Goal: Information Seeking & Learning: Check status

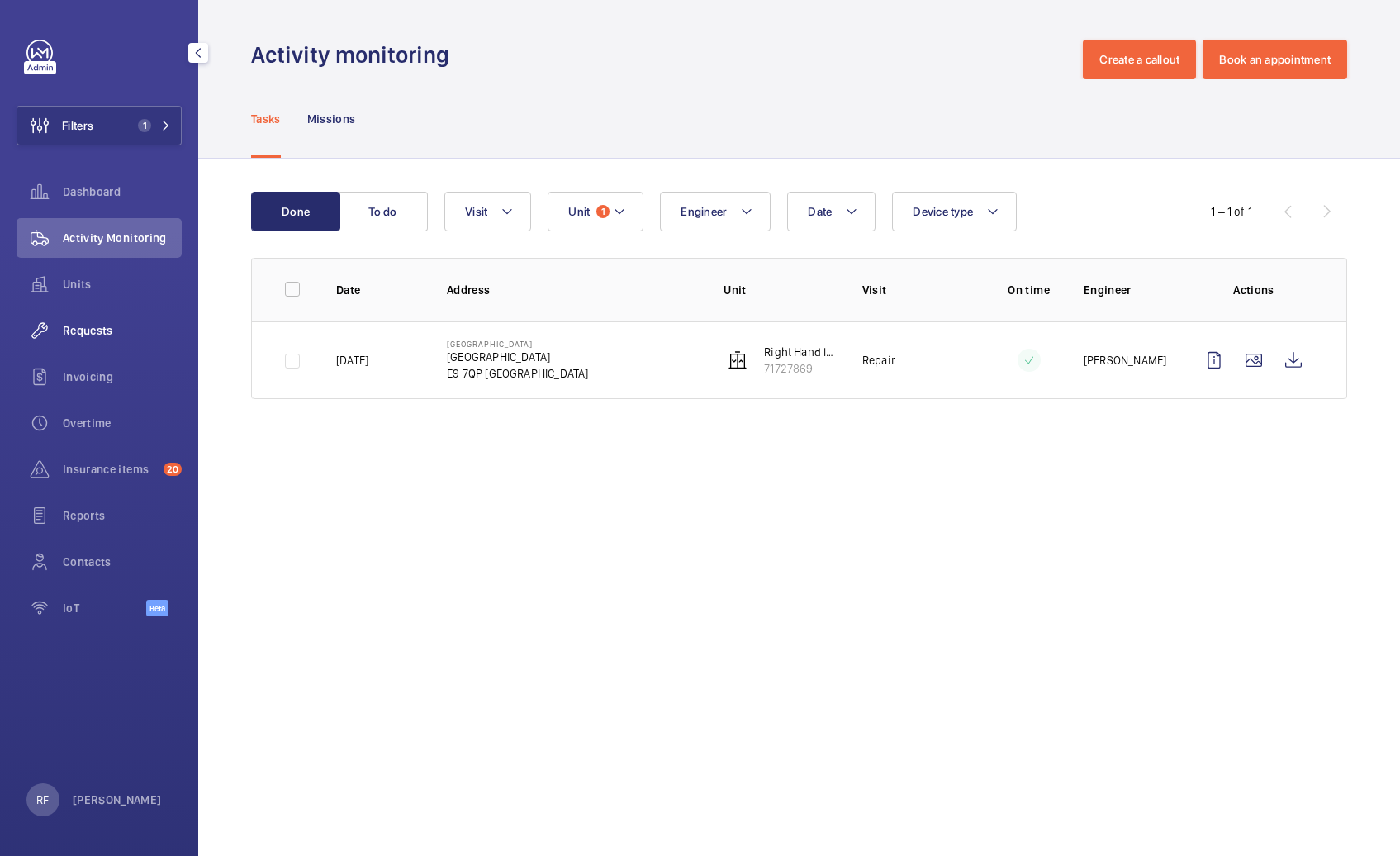
click at [86, 329] on span "Requests" at bounding box center [122, 330] width 119 height 17
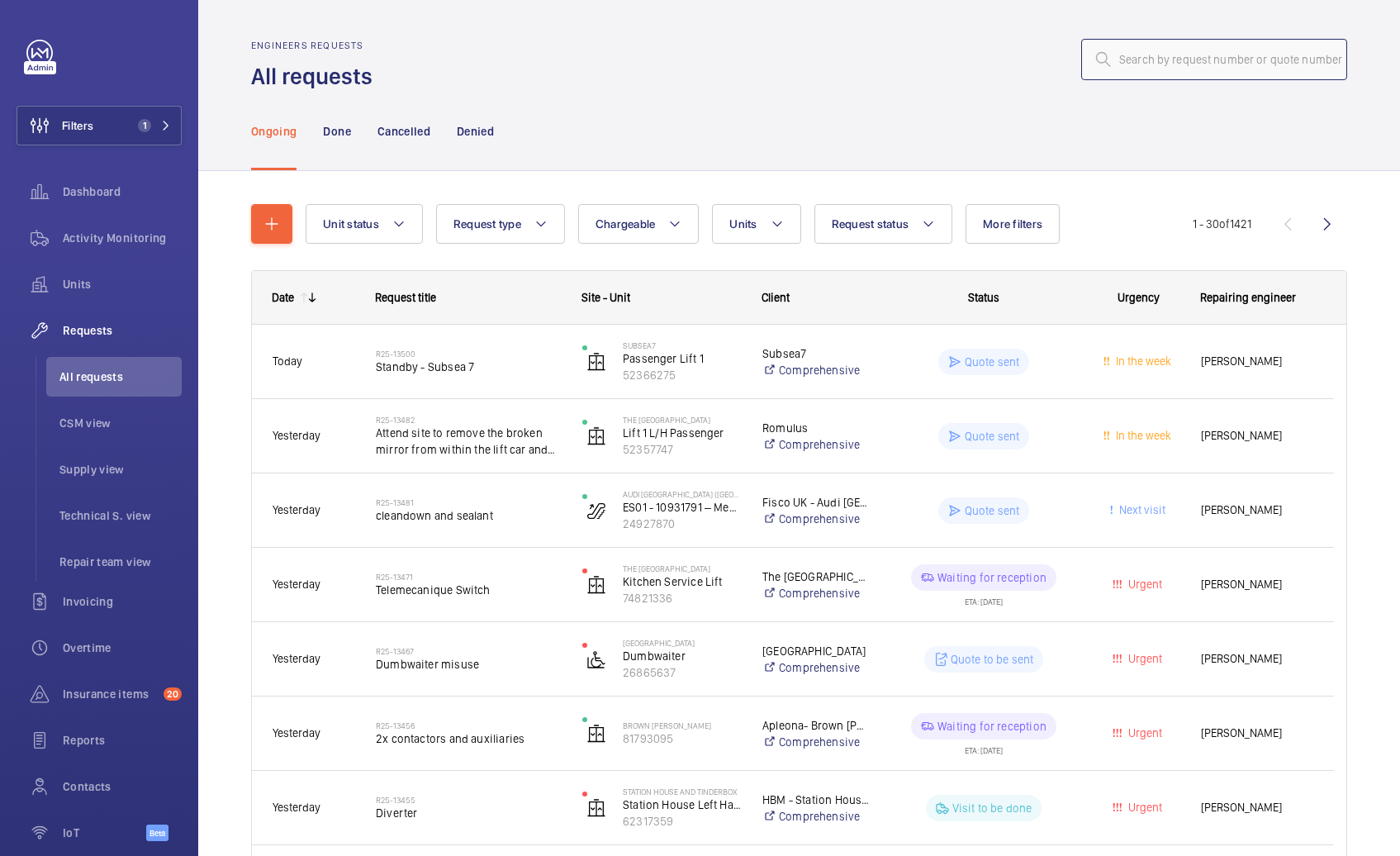
click at [1132, 61] on input "text" at bounding box center [1214, 59] width 266 height 41
click at [157, 119] on span "1" at bounding box center [151, 125] width 40 height 13
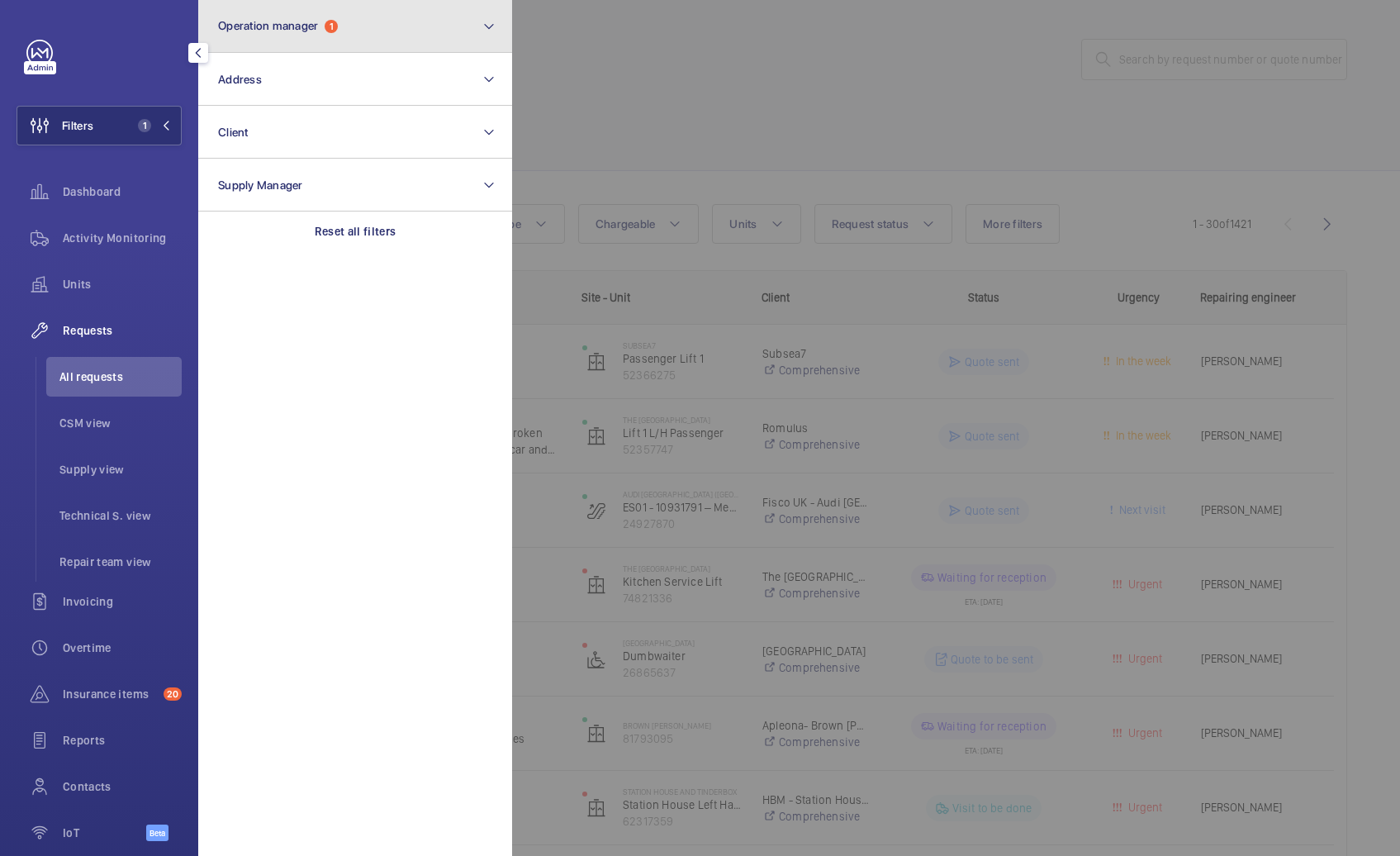
click at [273, 7] on button "Operation manager 1" at bounding box center [355, 26] width 314 height 53
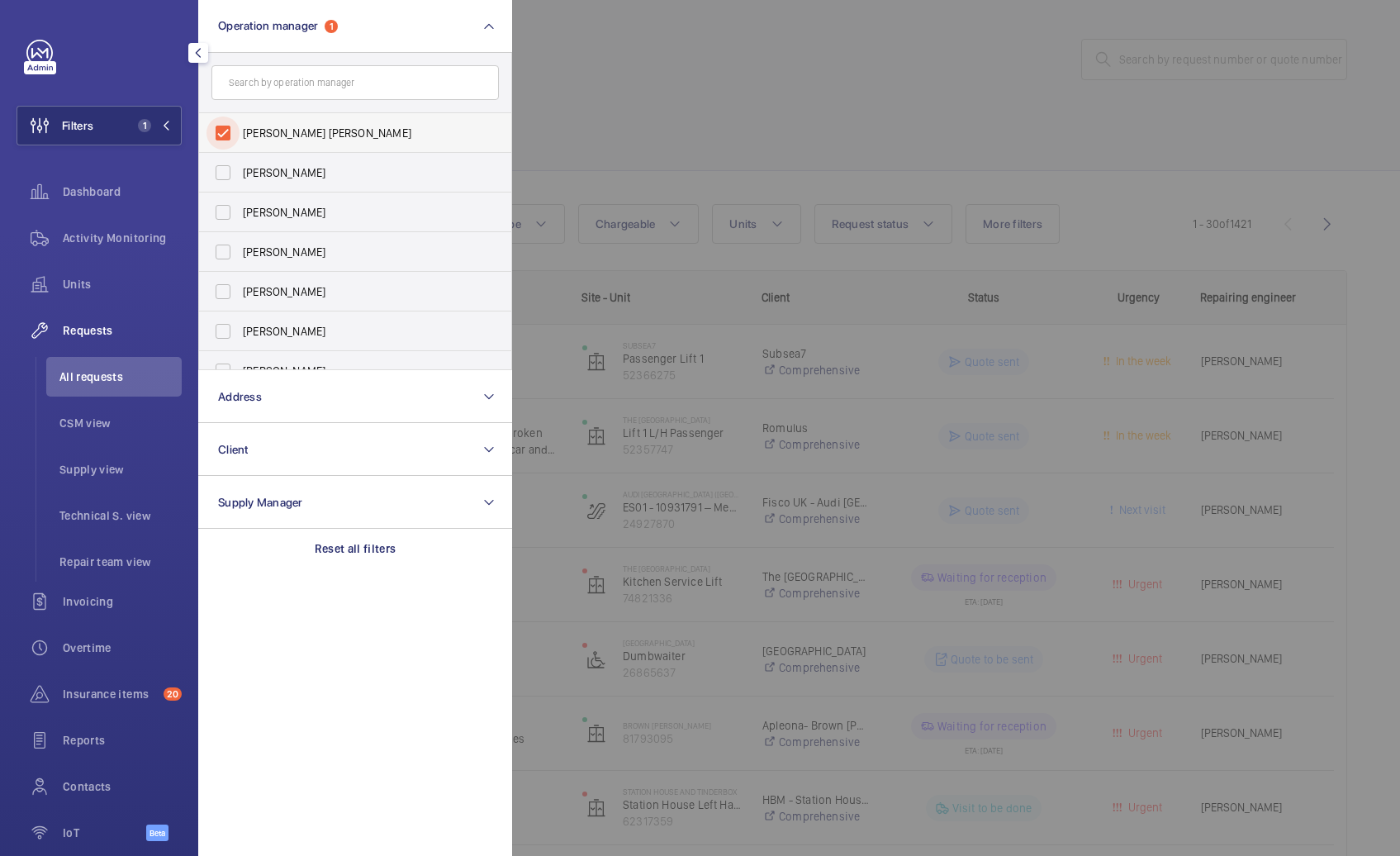
click at [237, 124] on input "[PERSON_NAME] [PERSON_NAME]" at bounding box center [222, 133] width 33 height 33
checkbox input "false"
click at [789, 130] on div at bounding box center [1212, 428] width 1400 height 856
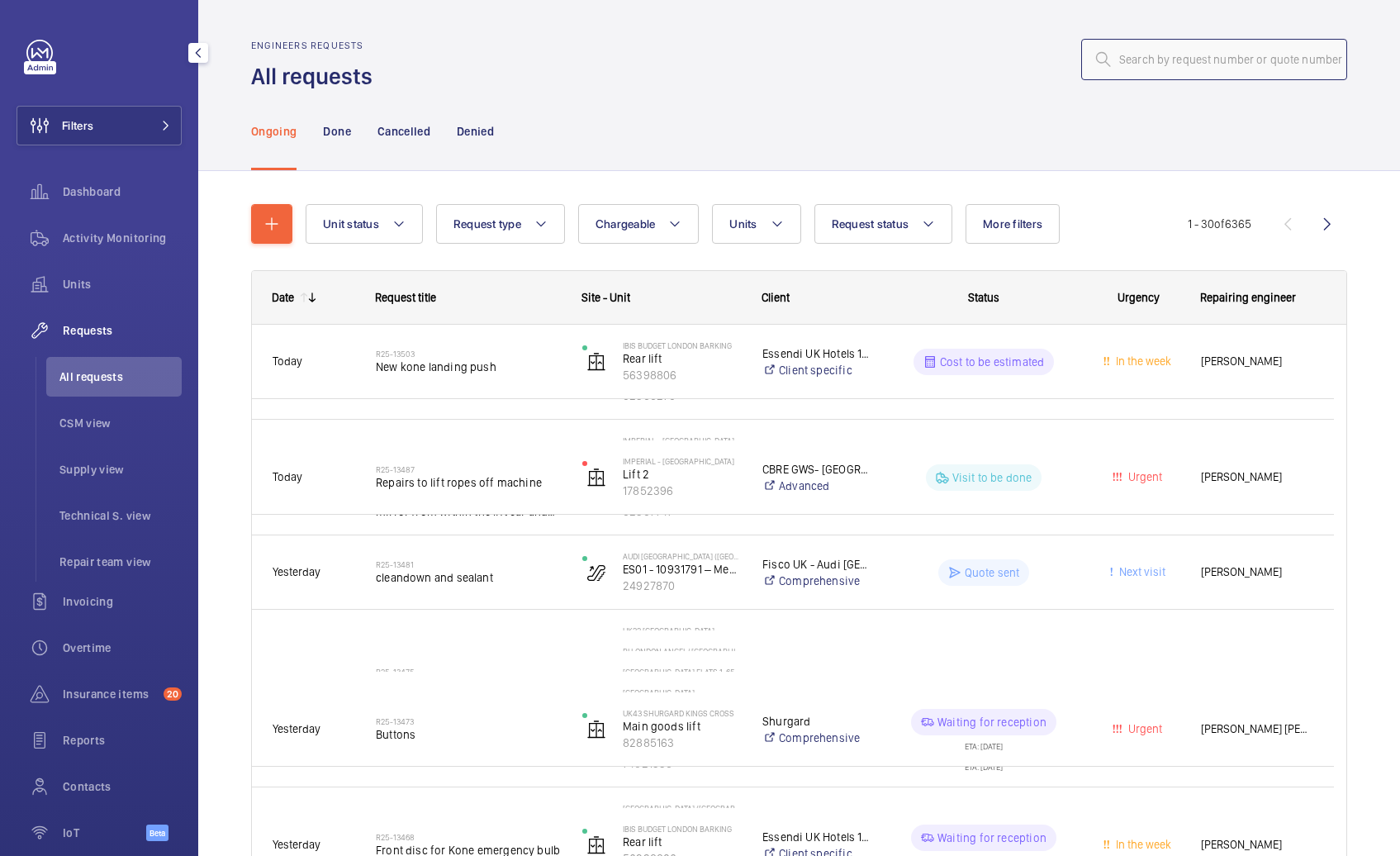
click at [1165, 58] on input "text" at bounding box center [1214, 59] width 266 height 41
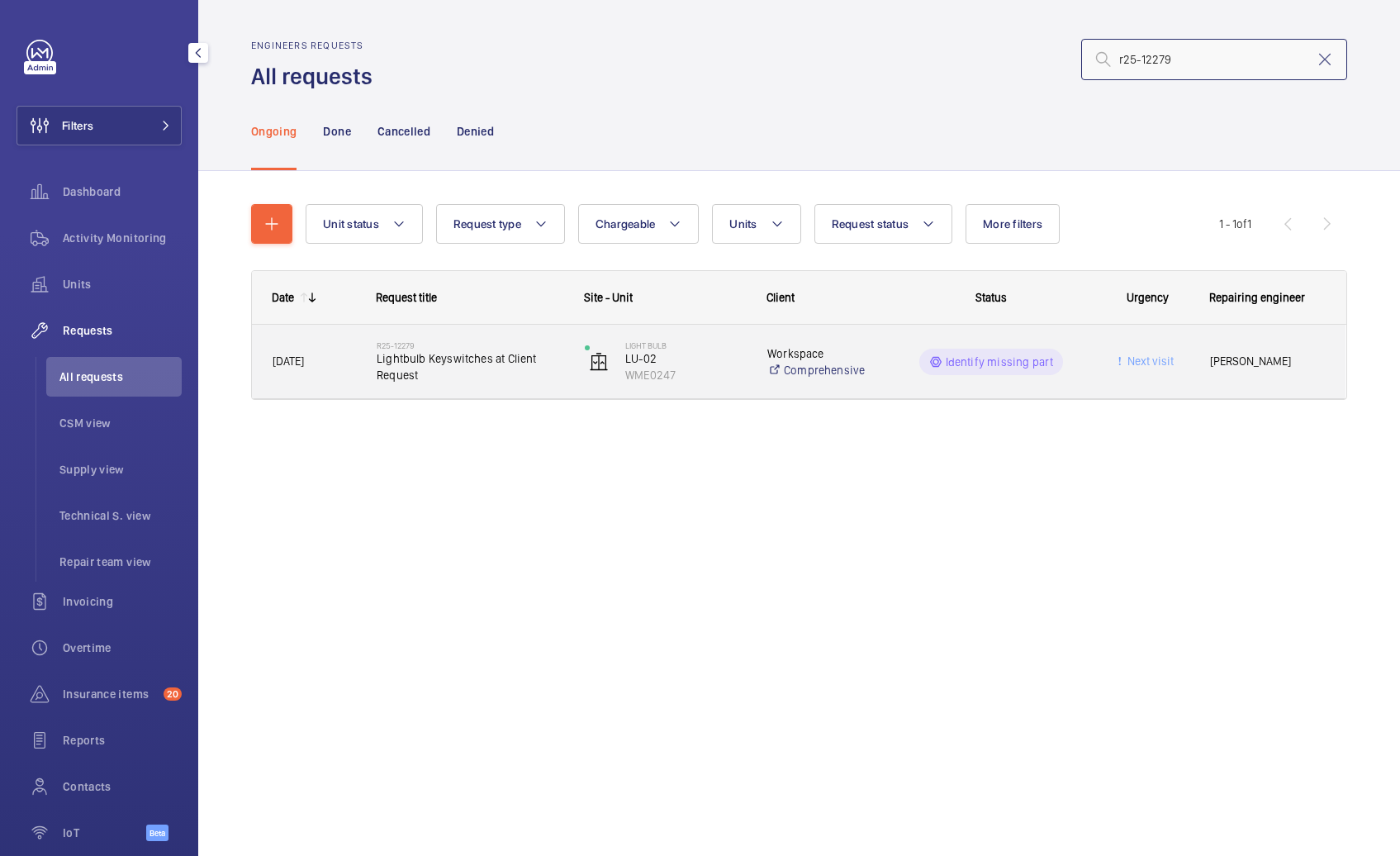
type input "r25-12279"
click at [902, 345] on div "Identify missing part" at bounding box center [980, 362] width 206 height 60
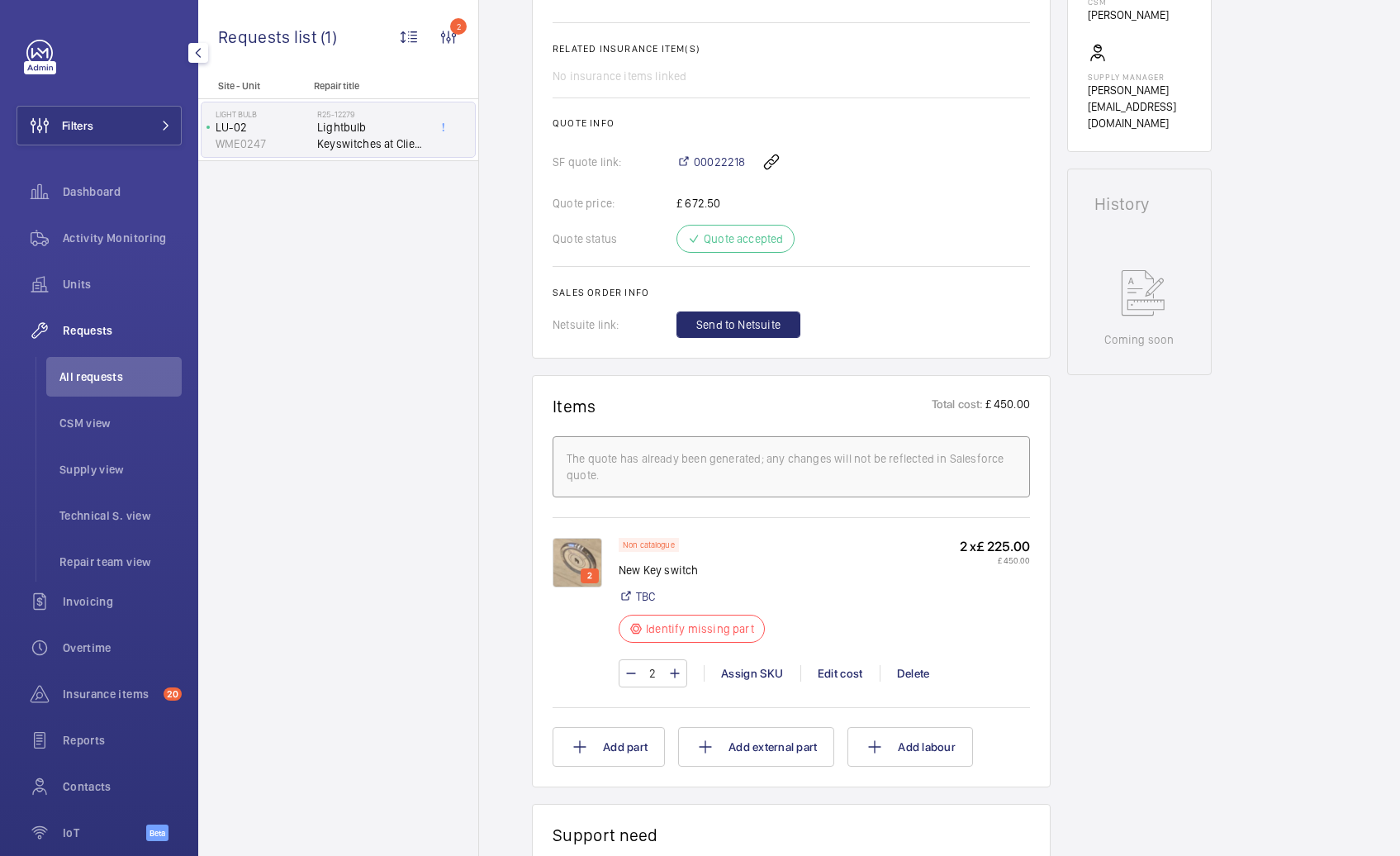
scroll to position [599, 0]
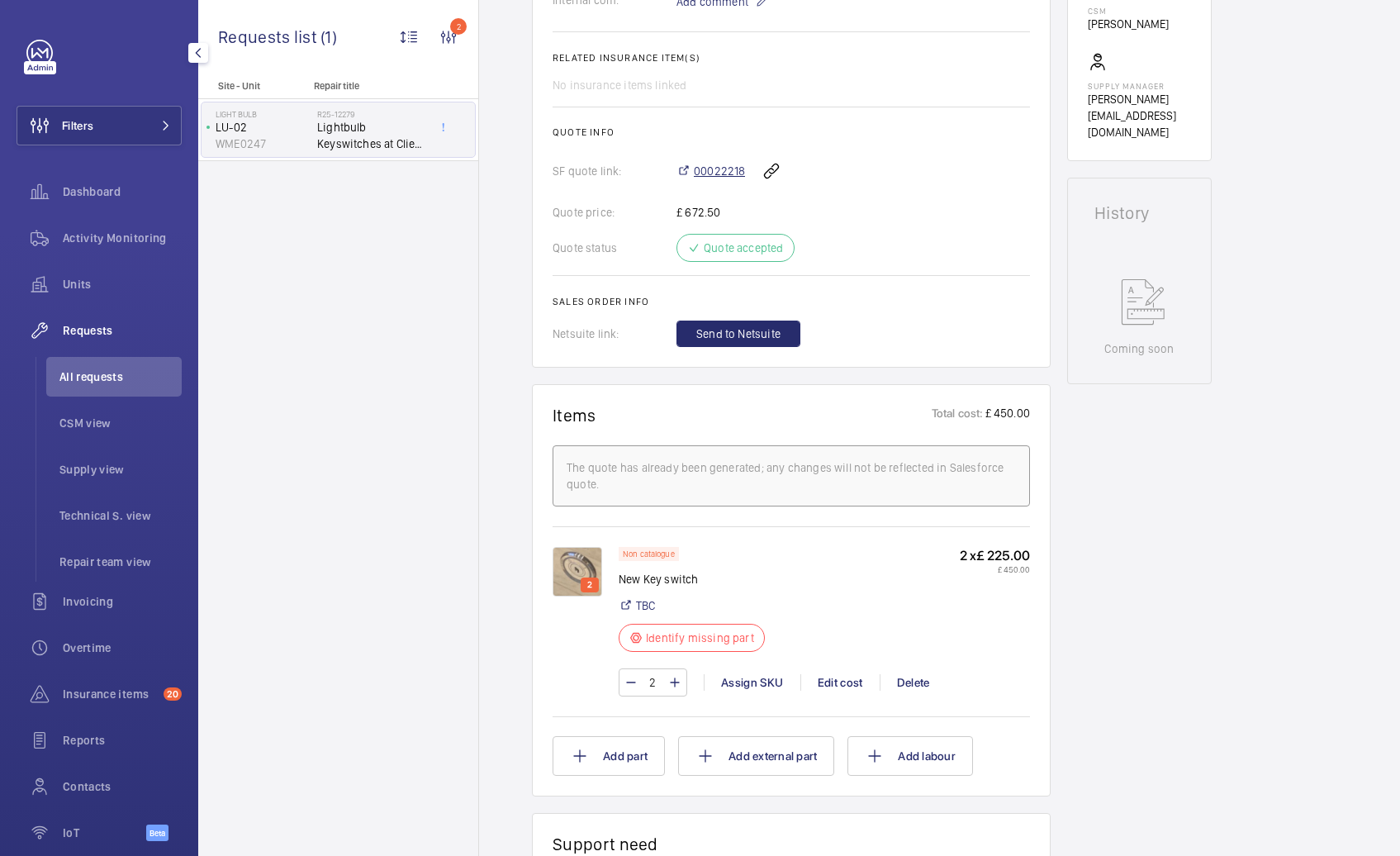
click at [721, 167] on span "00022218" at bounding box center [718, 170] width 51 height 17
